Goal: Task Accomplishment & Management: Complete application form

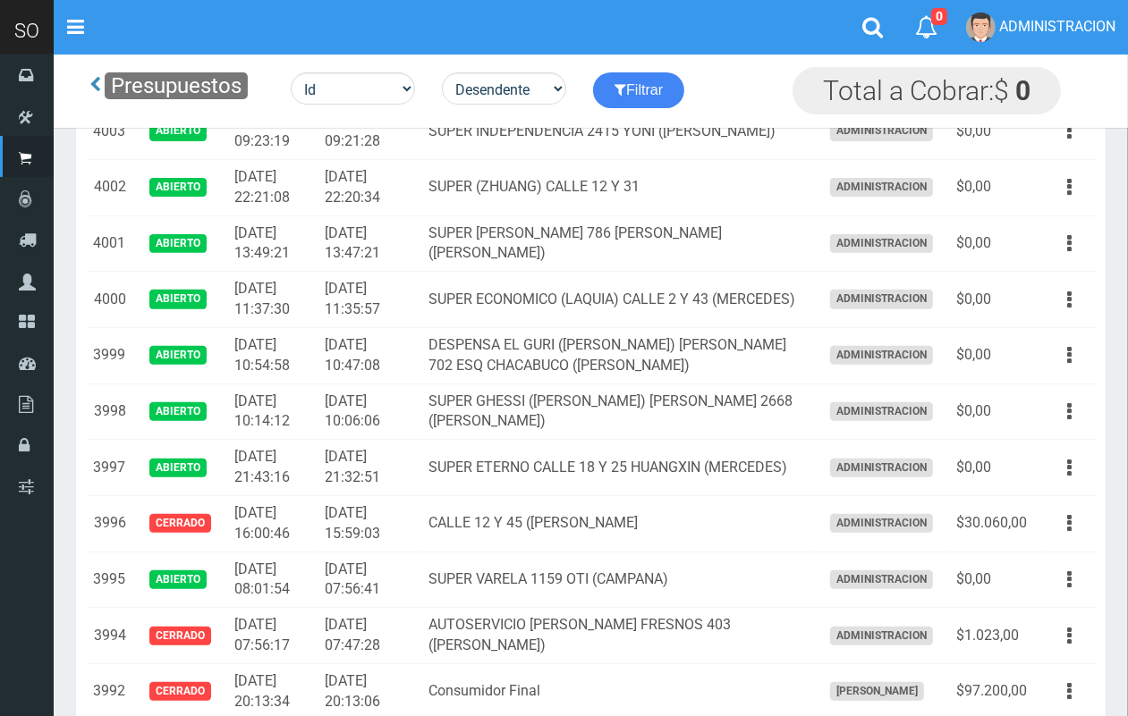
scroll to position [141, 0]
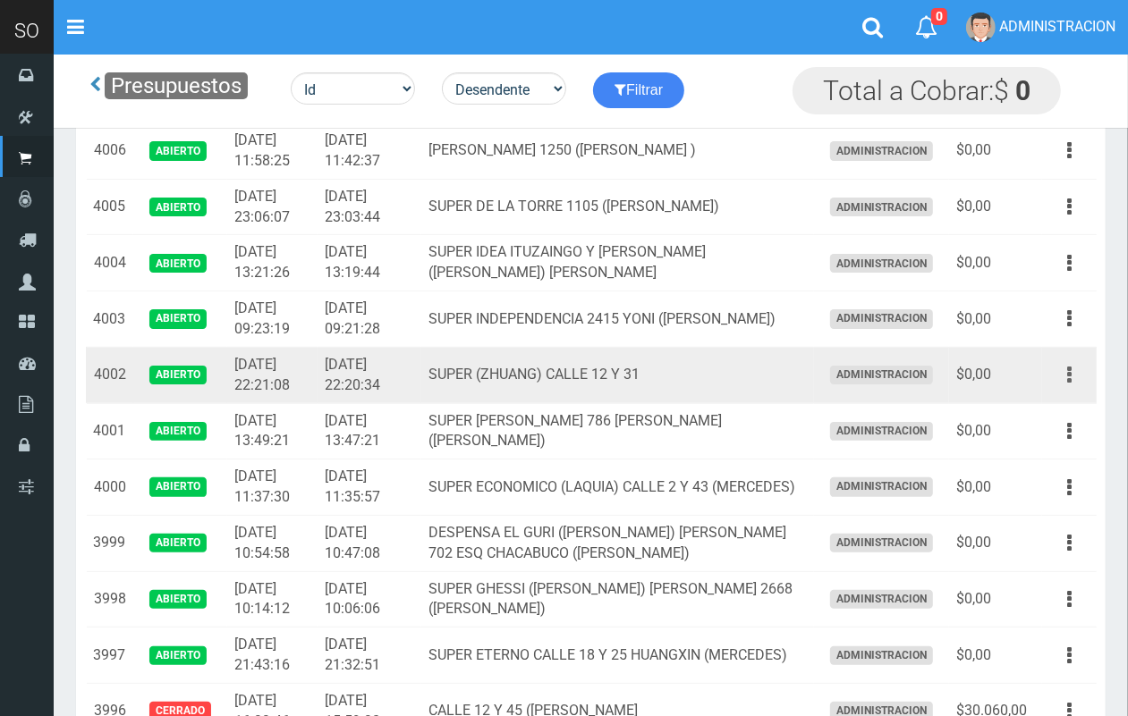
click at [1067, 369] on icon "button" at bounding box center [1069, 375] width 4 height 31
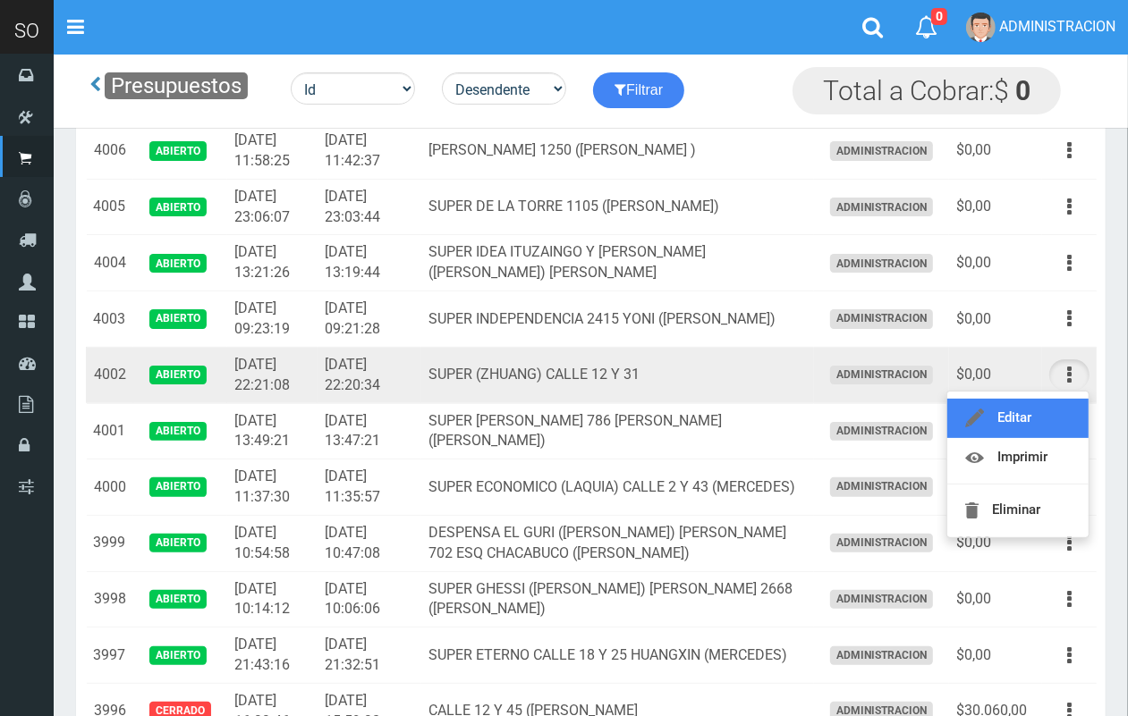
click at [1055, 418] on link "Editar" at bounding box center [1017, 418] width 141 height 39
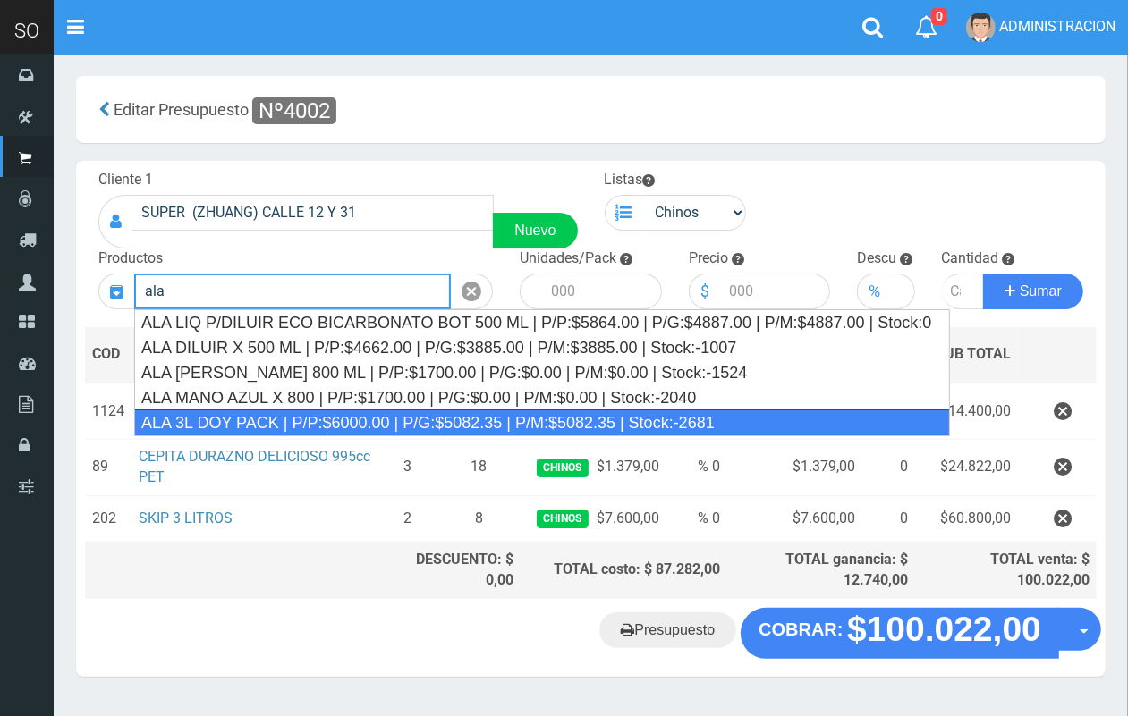
click at [385, 413] on div "ALA 3L DOY PACK | P/P:$6000.00 | P/G:$5082.35 | P/M:$5082.35 | Stock:-2681" at bounding box center [542, 423] width 816 height 27
type input "ALA 3L DOY PACK | P/P:$6000.00 | P/G:$5082.35 | P/M:$5082.35 | Stock:-2681"
type input "4"
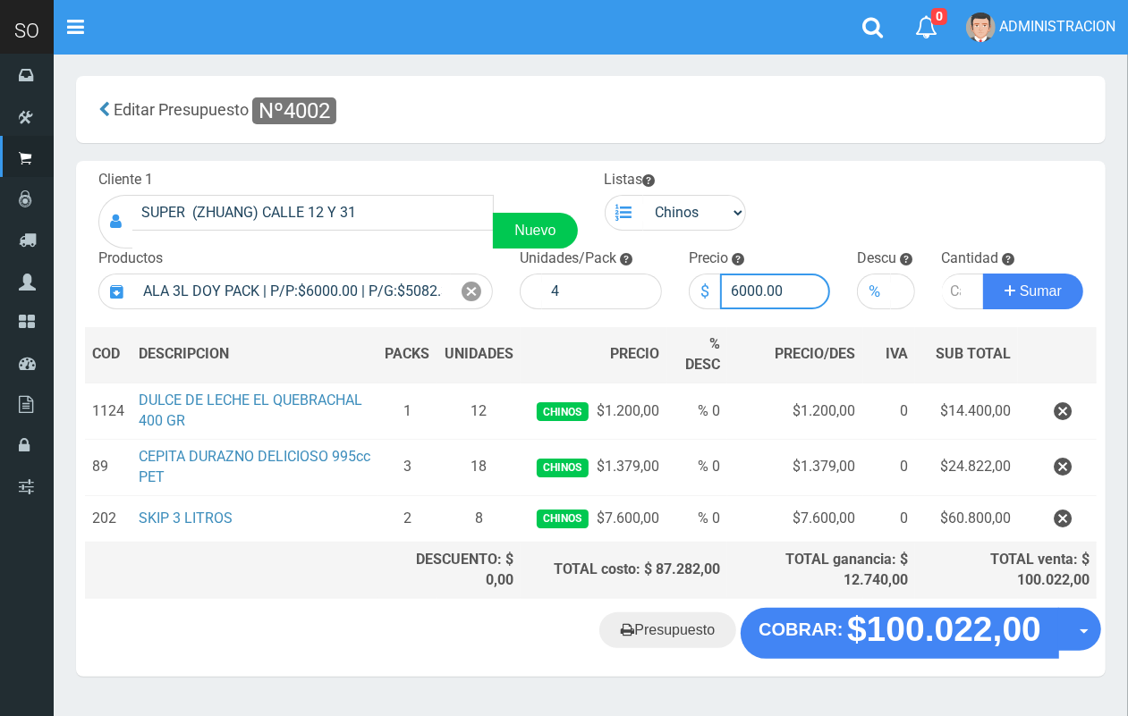
drag, startPoint x: 760, startPoint y: 292, endPoint x: 739, endPoint y: 291, distance: 21.5
click at [739, 291] on input "6000.00" at bounding box center [775, 292] width 111 height 36
type input "6700.00"
click at [954, 296] on input "number" at bounding box center [963, 292] width 43 height 36
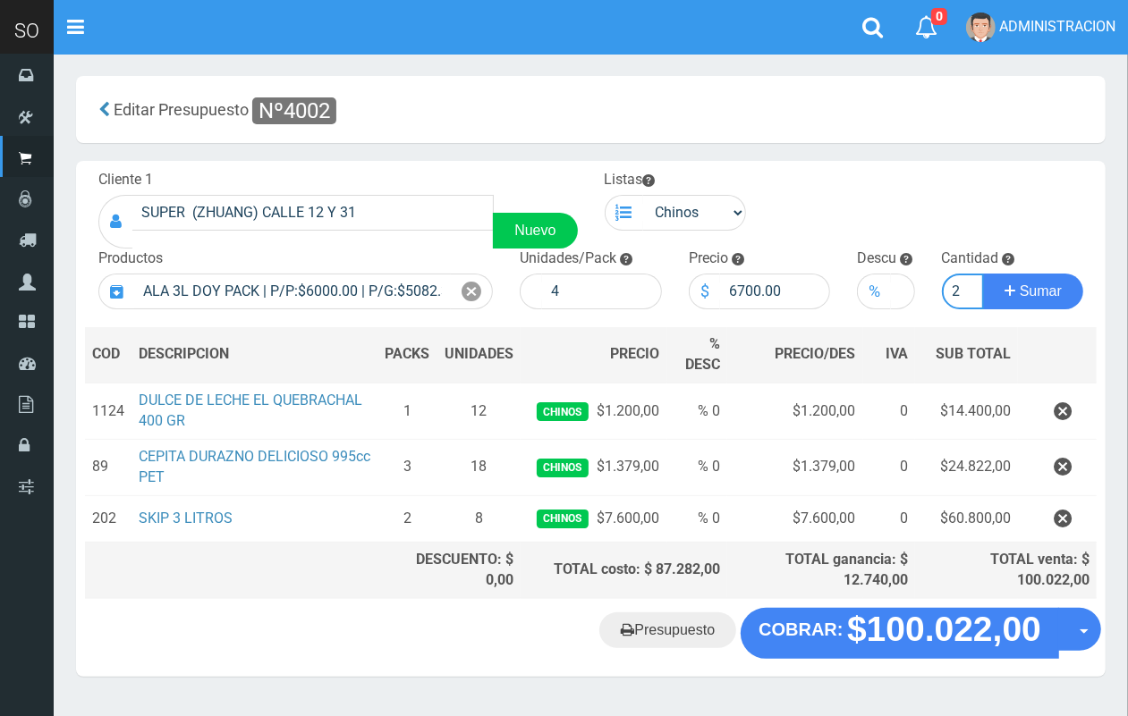
type input "2"
click at [983, 274] on button "Sumar" at bounding box center [1033, 292] width 100 height 36
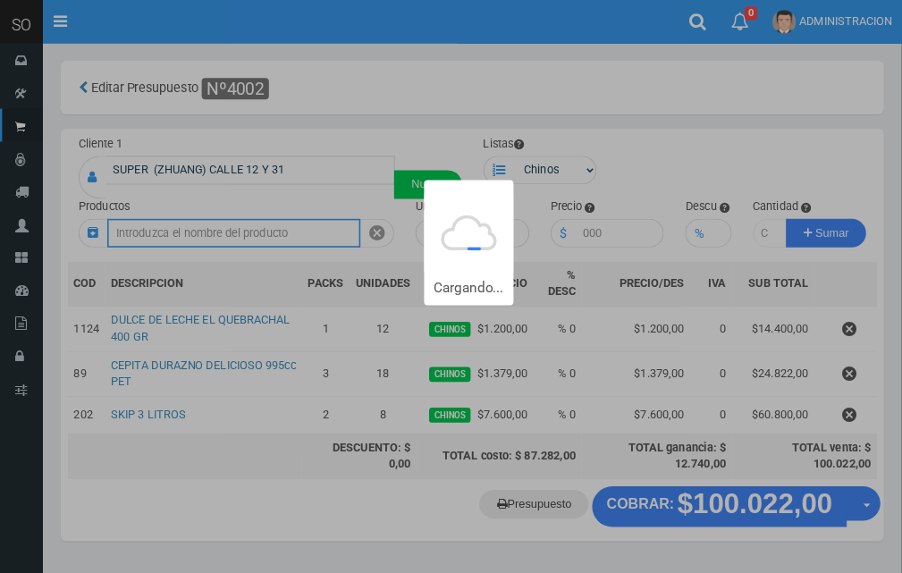
scroll to position [0, 0]
